Goal: Task Accomplishment & Management: Complete application form

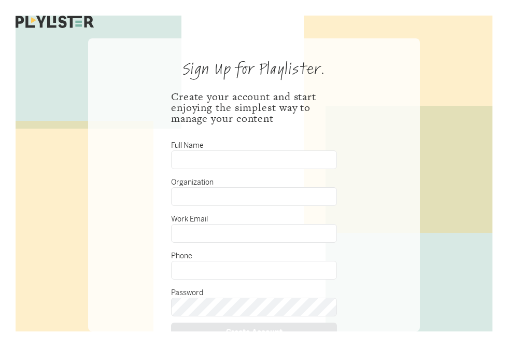
click at [224, 159] on input "Full Name" at bounding box center [254, 159] width 166 height 19
type input "[PERSON_NAME]"
type input "[DEMOGRAPHIC_DATA]"
type input "[EMAIL_ADDRESS][DOMAIN_NAME]"
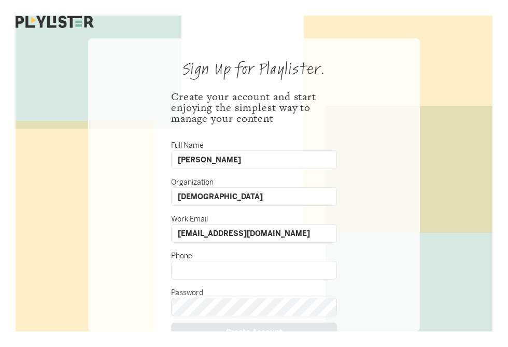
type input "4176218144"
drag, startPoint x: 241, startPoint y: 162, endPoint x: 139, endPoint y: 157, distance: 102.1
click at [139, 157] on div "Sign Up for Playlister. Create your account and start enjoying the simplest way…" at bounding box center [254, 184] width 332 height 293
type input "a"
click at [139, 157] on div "Sign Up for Playlister. Create your account and start enjoying the simplest way…" at bounding box center [254, 184] width 332 height 293
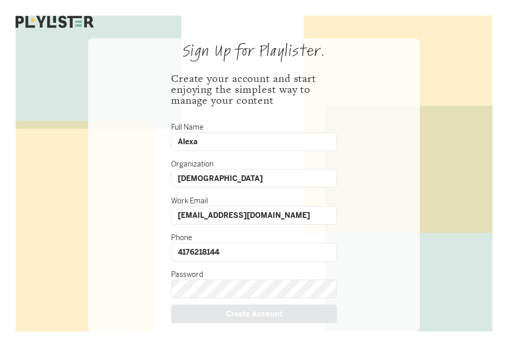
scroll to position [19, 0]
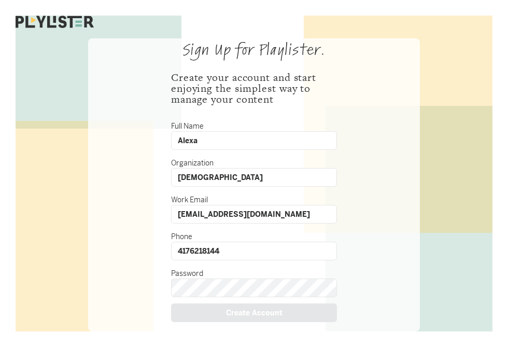
click at [208, 141] on input "Alexa" at bounding box center [254, 140] width 166 height 19
type input "[PERSON_NAME]"
click at [226, 253] on input "4176218144" at bounding box center [254, 250] width 166 height 19
type input "5022955698"
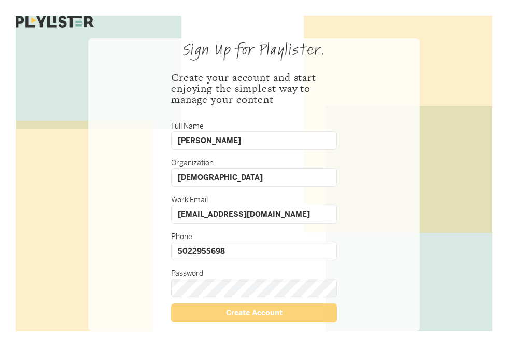
click at [267, 315] on div "Create Account" at bounding box center [254, 312] width 166 height 19
click at [232, 314] on div "Create Account" at bounding box center [254, 312] width 166 height 19
